Goal: Task Accomplishment & Management: Manage account settings

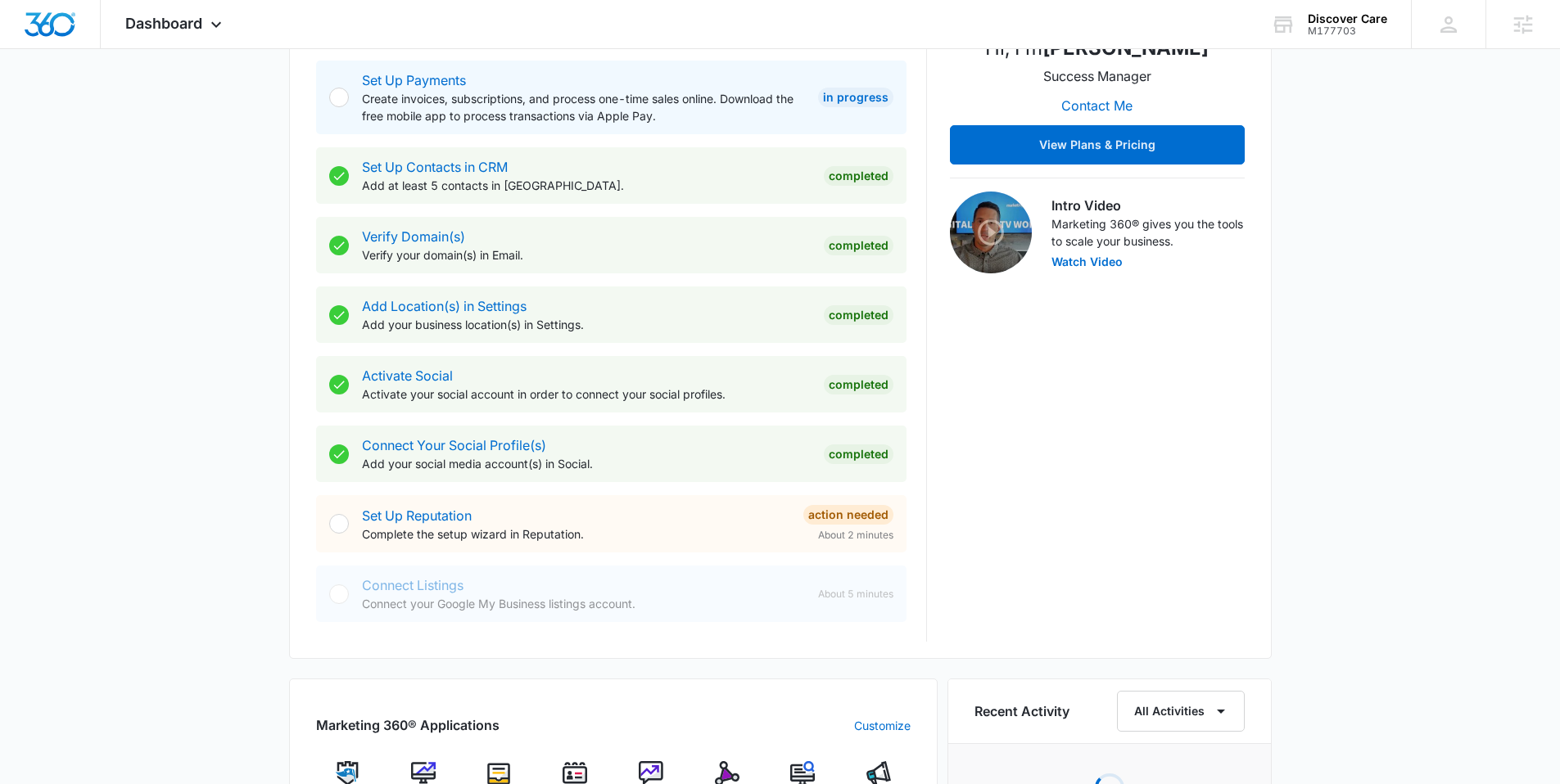
scroll to position [628, 0]
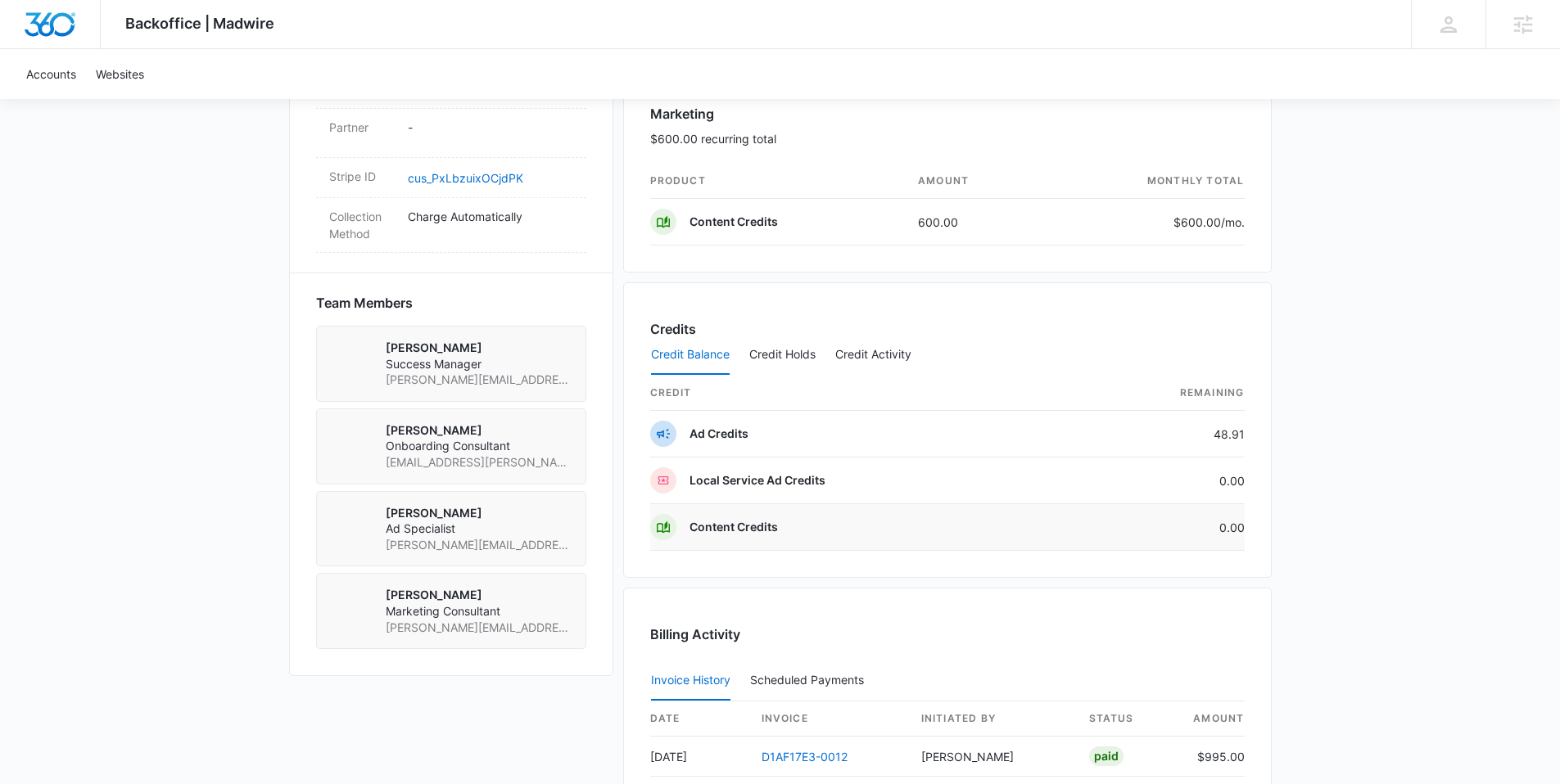
scroll to position [1264, 0]
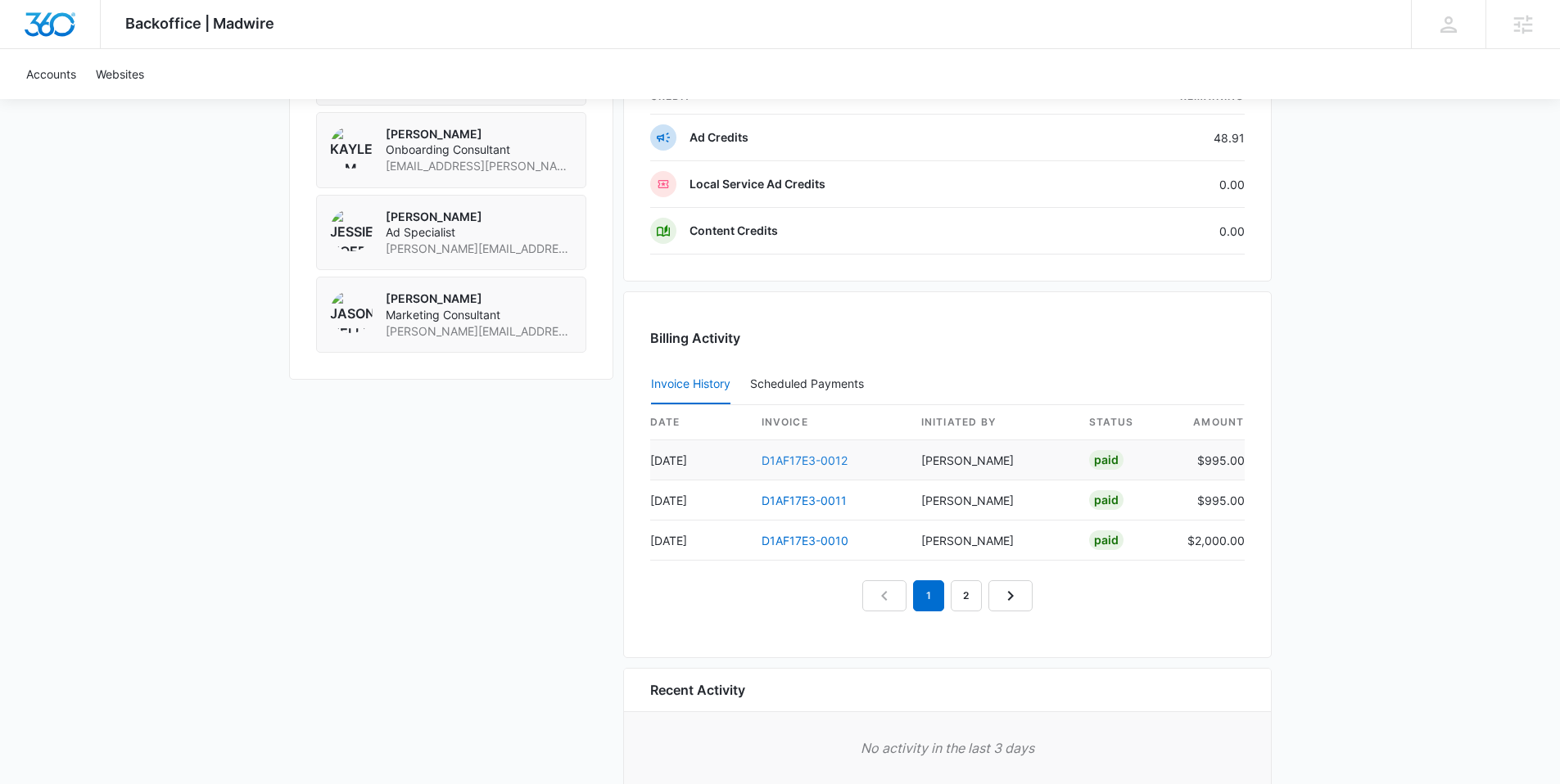
click at [815, 455] on link "D1AF17E3-0012" at bounding box center [804, 460] width 86 height 14
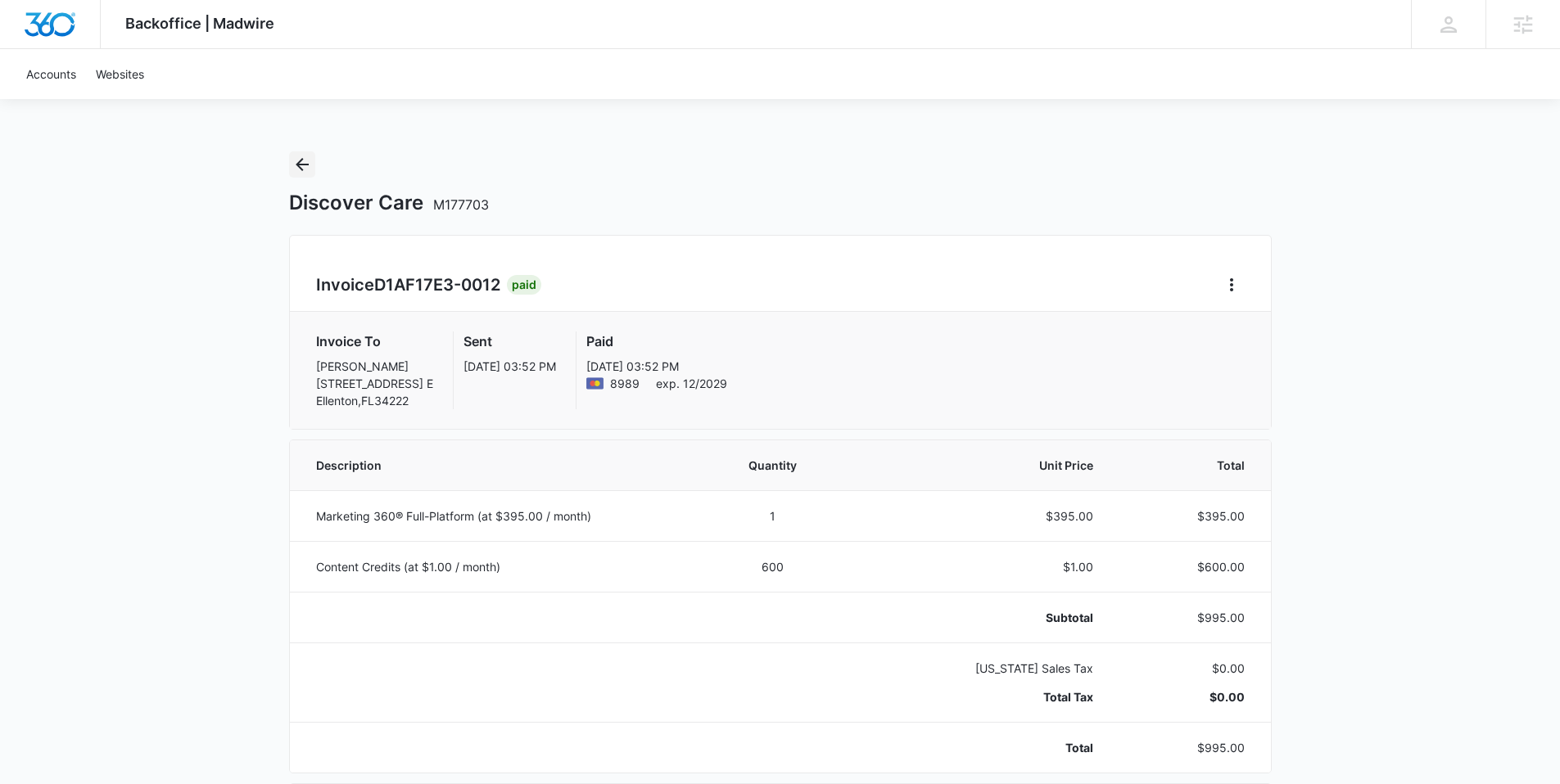
click at [304, 158] on icon "Back" at bounding box center [302, 164] width 20 height 20
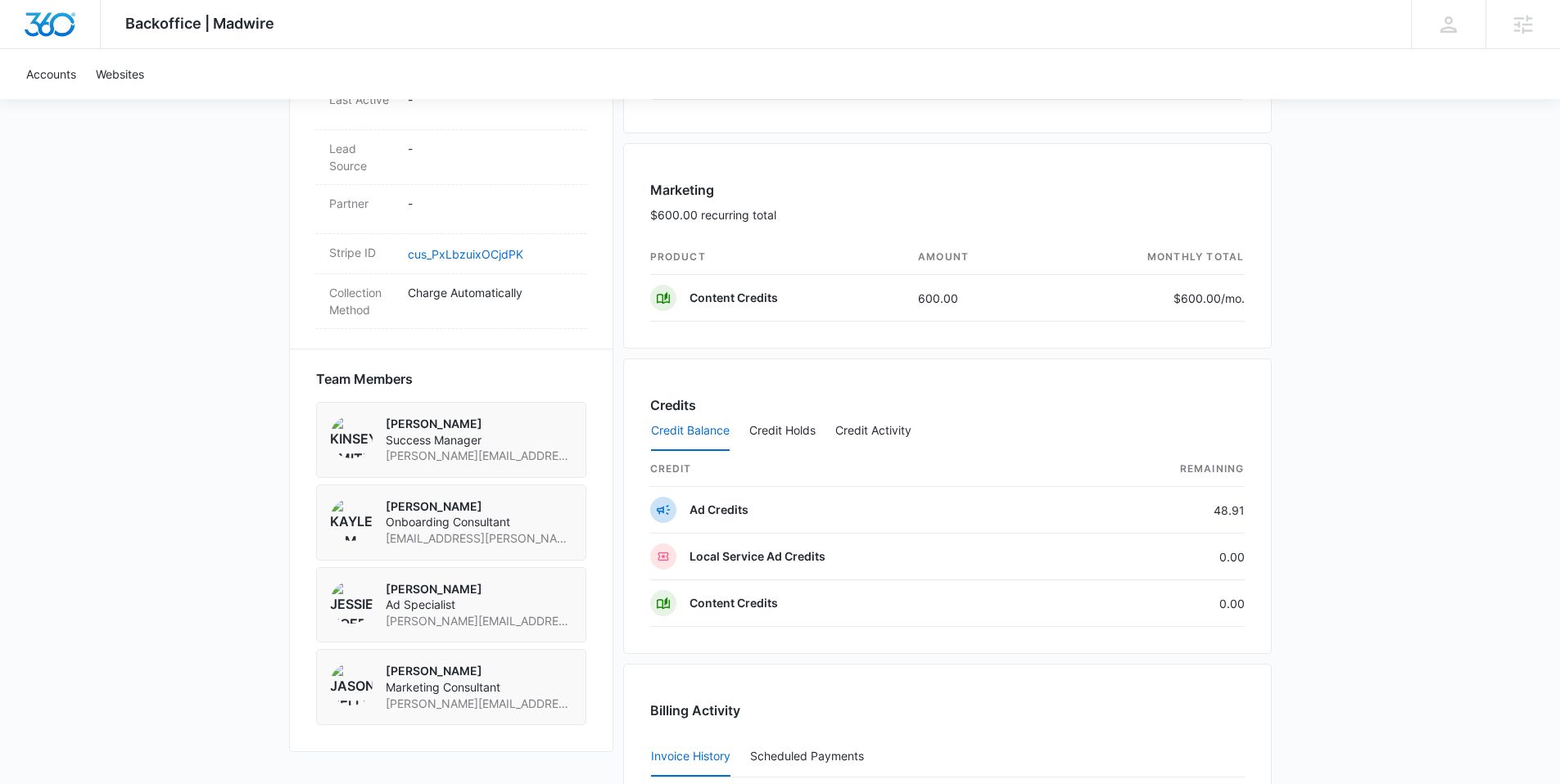
scroll to position [1347, 0]
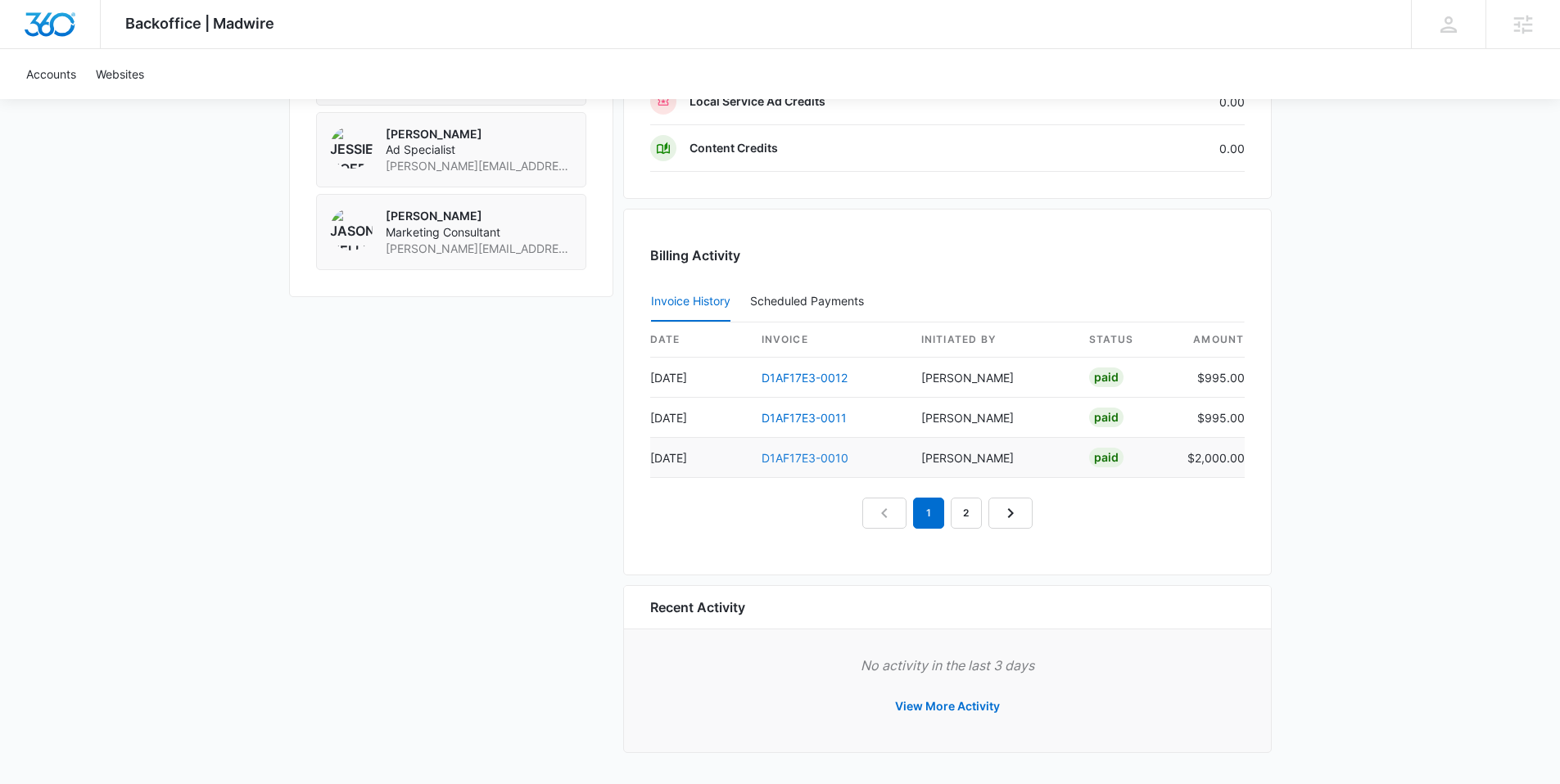
click at [809, 458] on link "D1AF17E3-0010" at bounding box center [805, 458] width 87 height 14
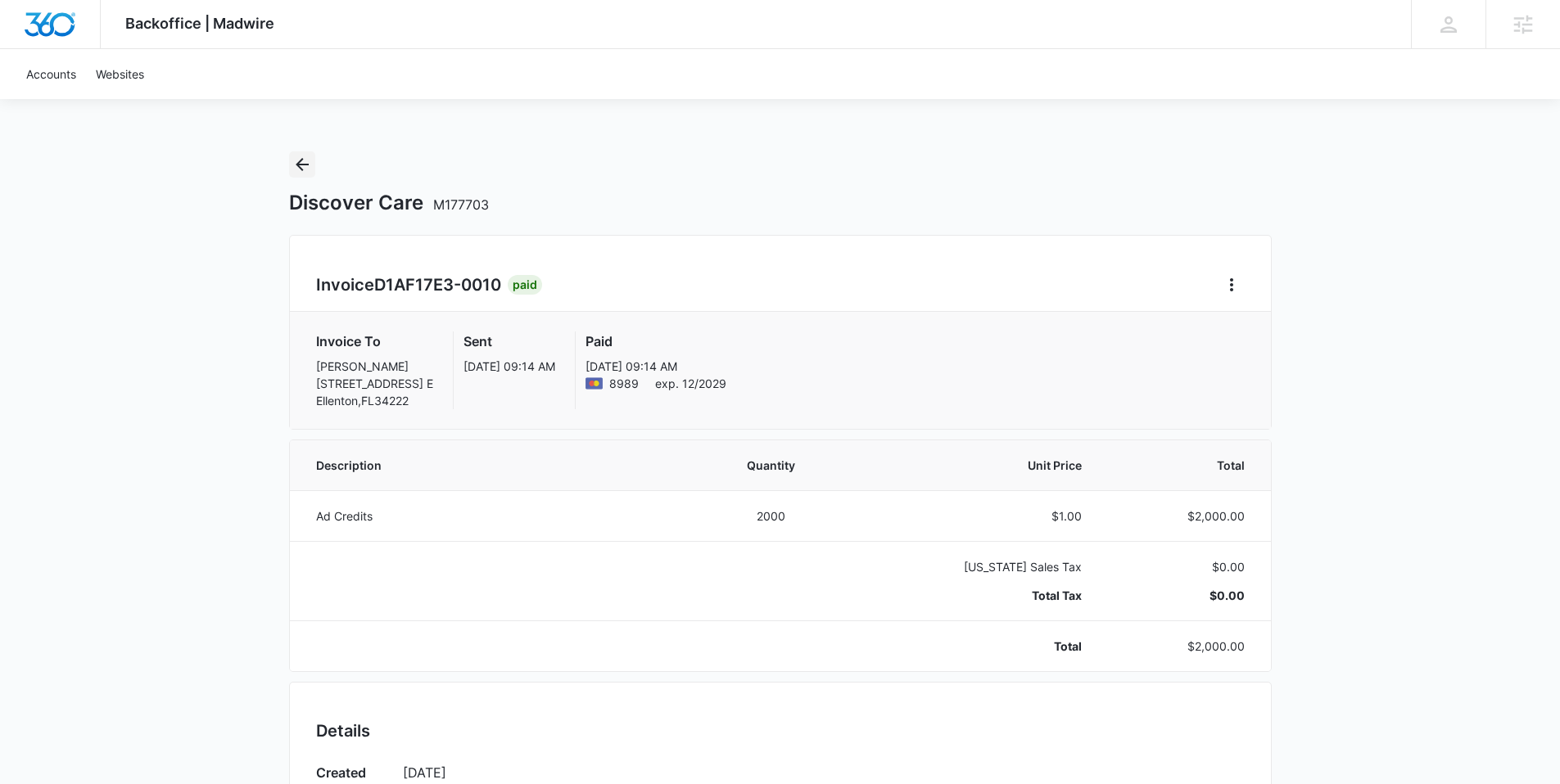
click at [303, 164] on icon "Back" at bounding box center [301, 164] width 13 height 13
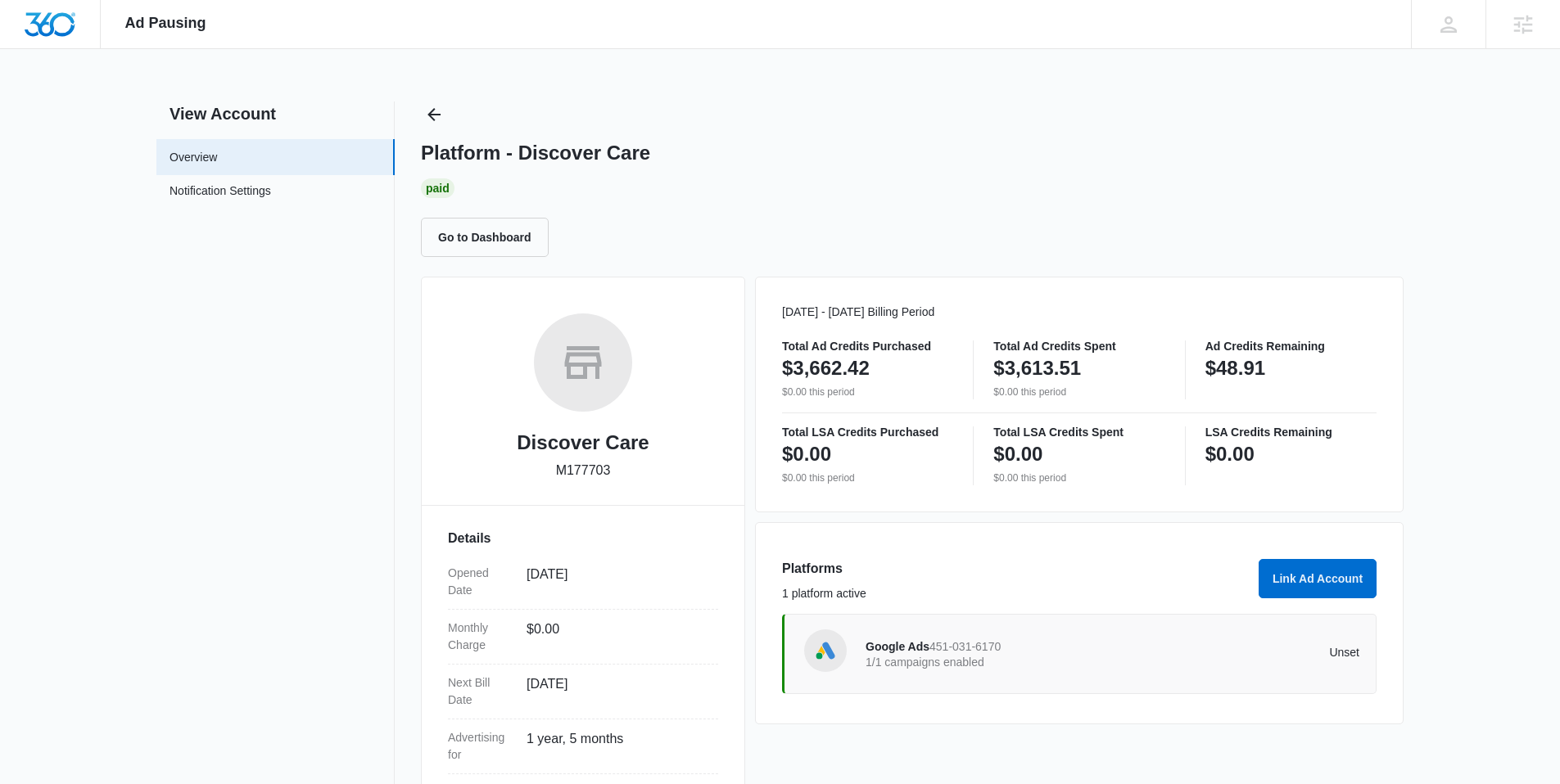
click at [938, 659] on p "1/1 campaigns enabled" at bounding box center [990, 662] width 248 height 11
click at [958, 652] on span "451-031-6170" at bounding box center [964, 646] width 71 height 13
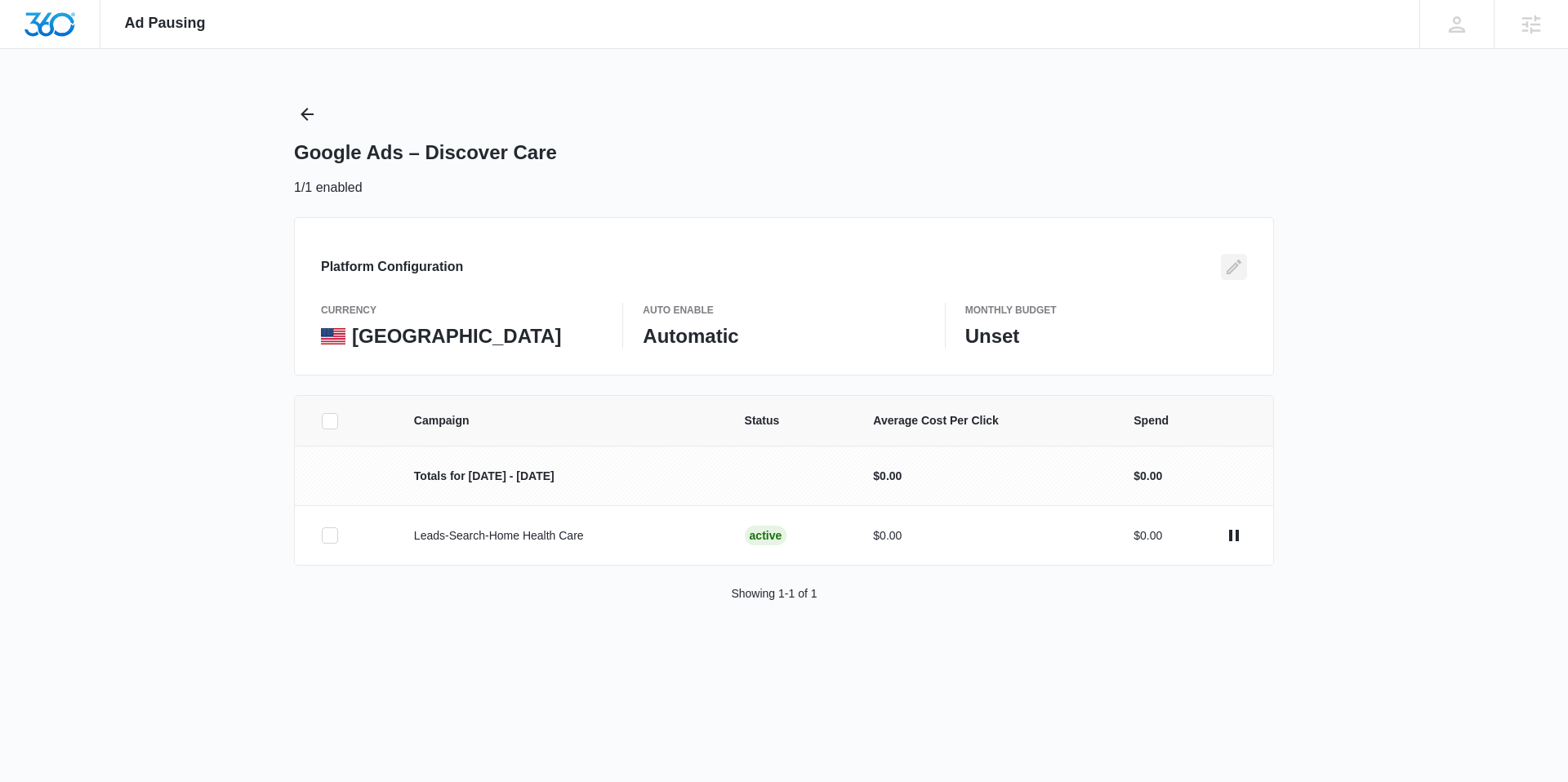
click at [1230, 258] on icon "Edit" at bounding box center [1234, 267] width 20 height 20
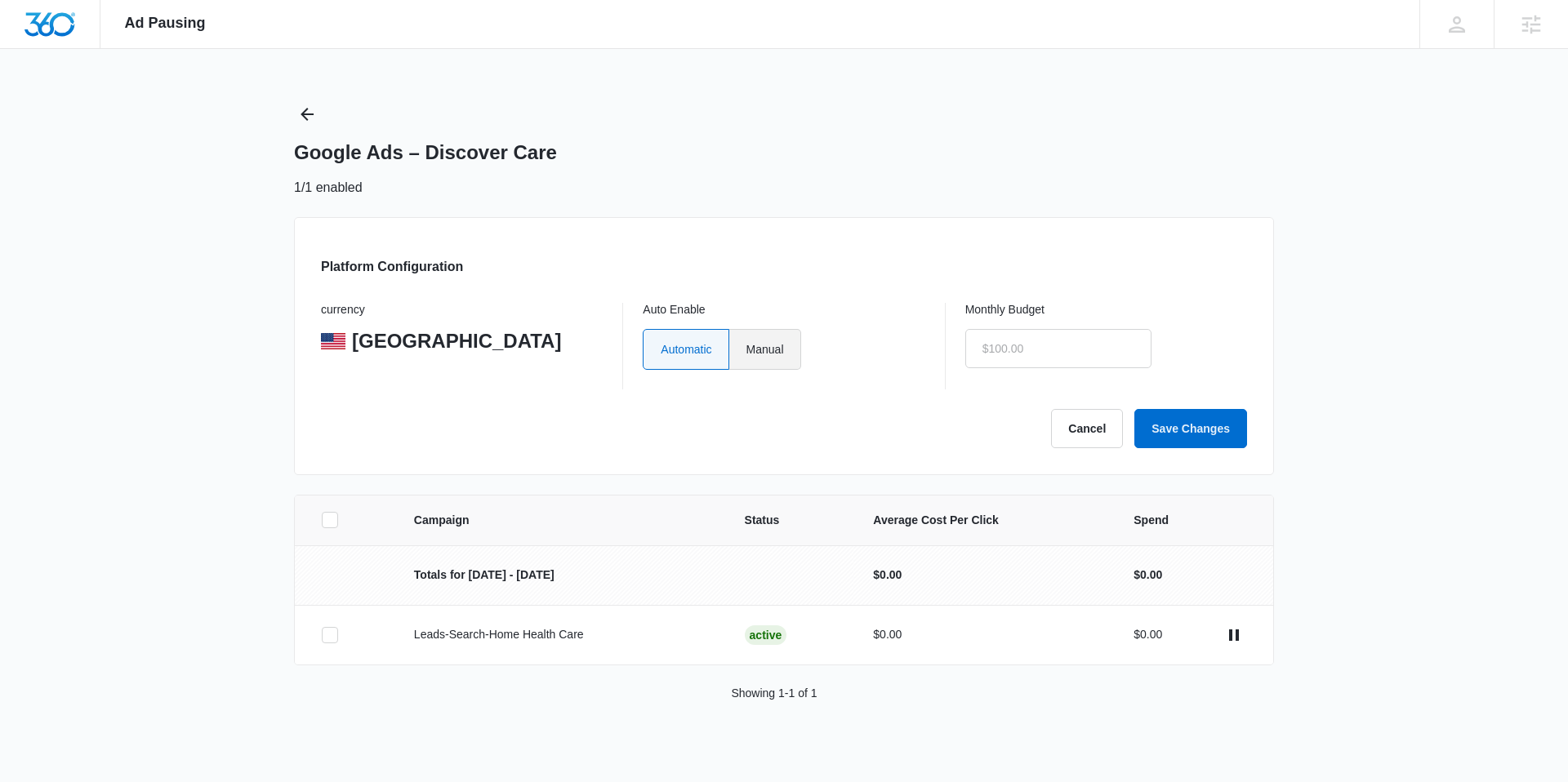
click at [760, 344] on label "Manual" at bounding box center [765, 349] width 72 height 41
click at [746, 349] on input "Manual" at bounding box center [746, 349] width 1 height 1
radio input "true"
click at [1017, 347] on input "text" at bounding box center [1059, 348] width 187 height 39
type input "$1.00"
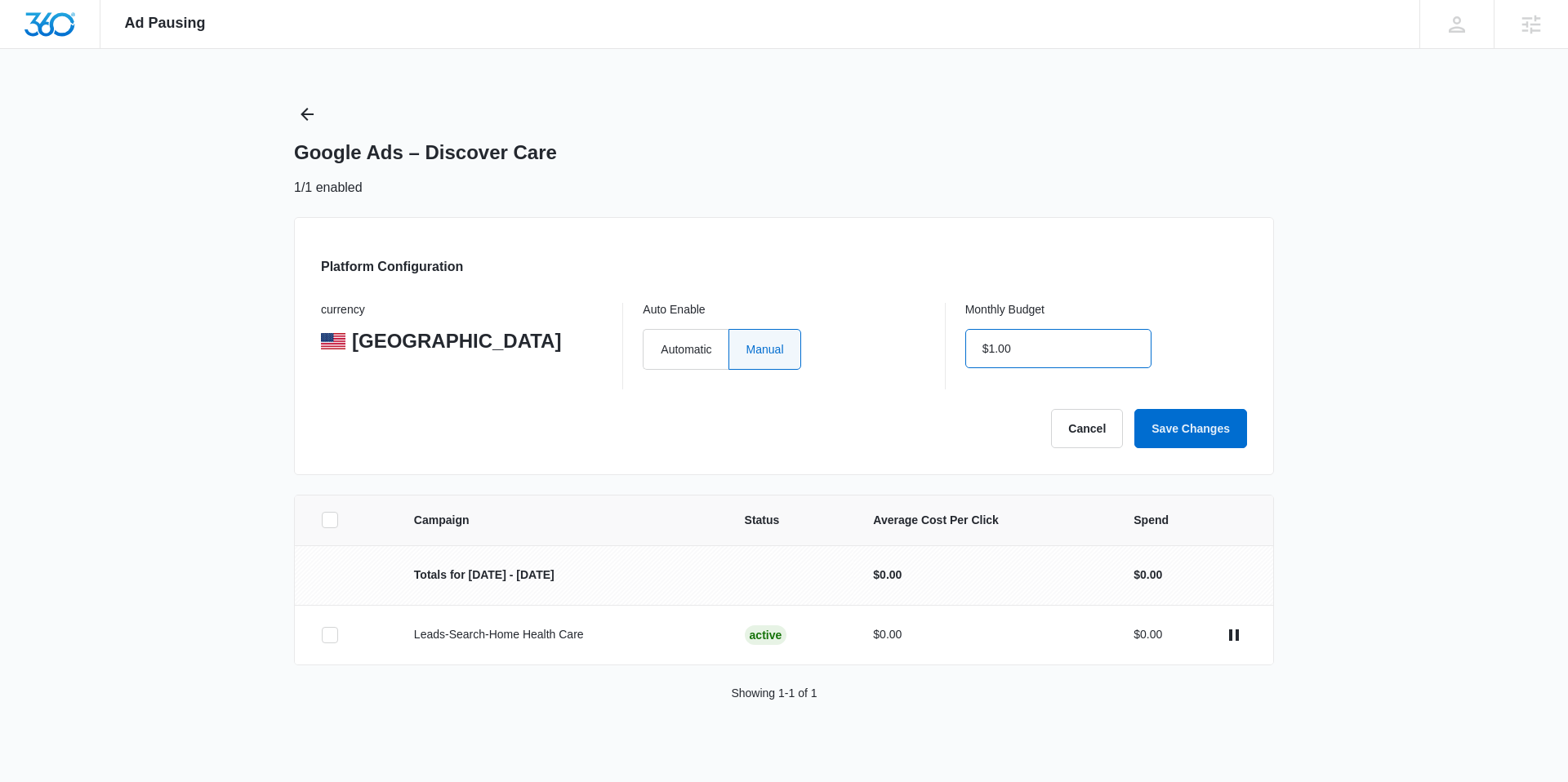
click button "Save Changes" at bounding box center [1191, 428] width 113 height 39
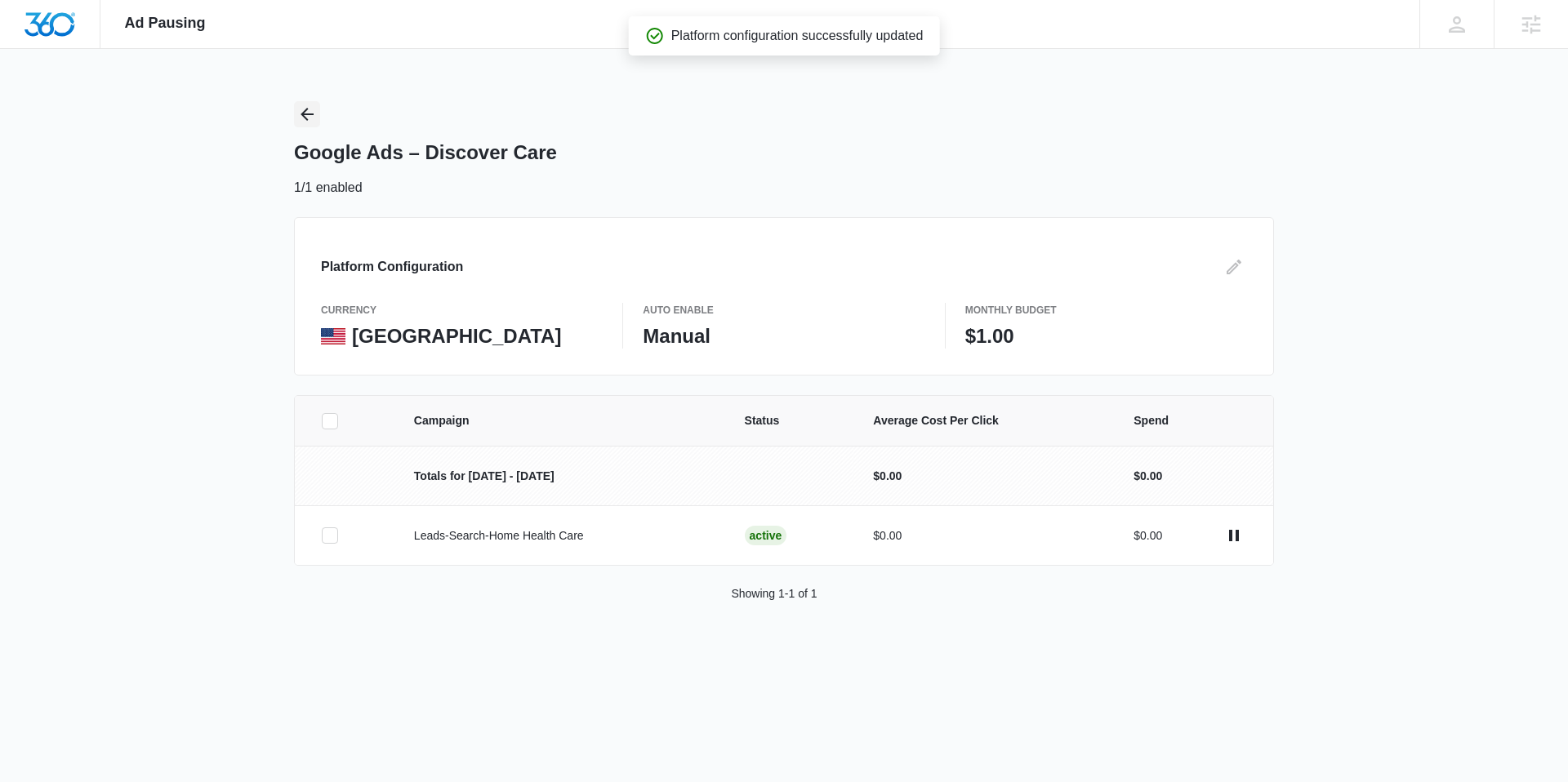
click at [306, 113] on icon "Back" at bounding box center [307, 114] width 20 height 20
